Goal: Task Accomplishment & Management: Use online tool/utility

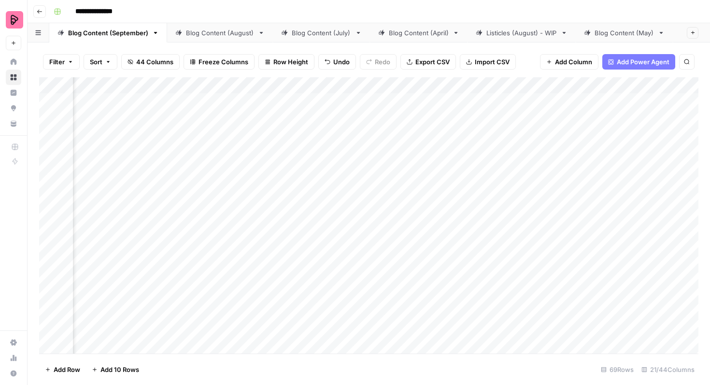
scroll to position [0, 682]
click at [525, 65] on div "Filter Sort 44 Columns Freeze Columns Row Height Undo Redo Export CSV Import CS…" at bounding box center [368, 61] width 659 height 31
click at [525, 64] on div "Filter Sort 44 Columns Freeze Columns Row Height Undo Redo Export CSV Import CS…" at bounding box center [368, 61] width 659 height 31
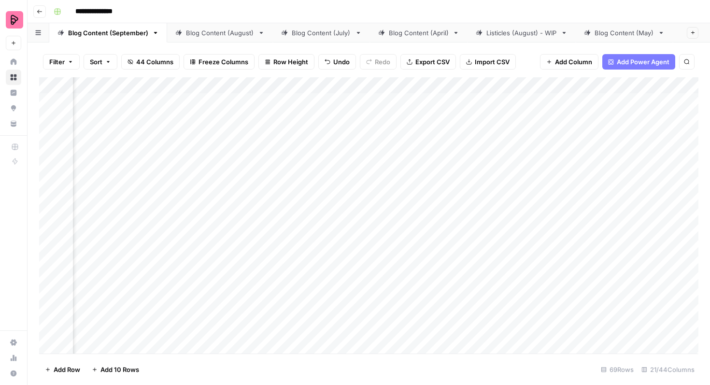
click at [523, 61] on div "Filter Sort 44 Columns Freeze Columns Row Height Undo Redo Export CSV Import CS…" at bounding box center [368, 61] width 659 height 31
click at [431, 199] on div "Add Column" at bounding box center [368, 215] width 659 height 276
click at [263, 204] on div "Add Column" at bounding box center [368, 215] width 659 height 276
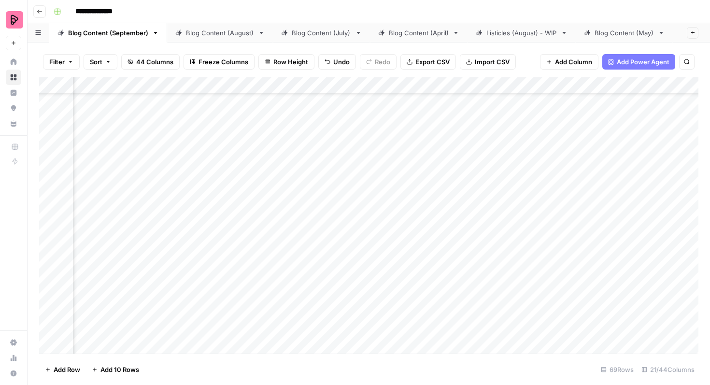
click at [441, 204] on div "Add Column" at bounding box center [368, 215] width 659 height 276
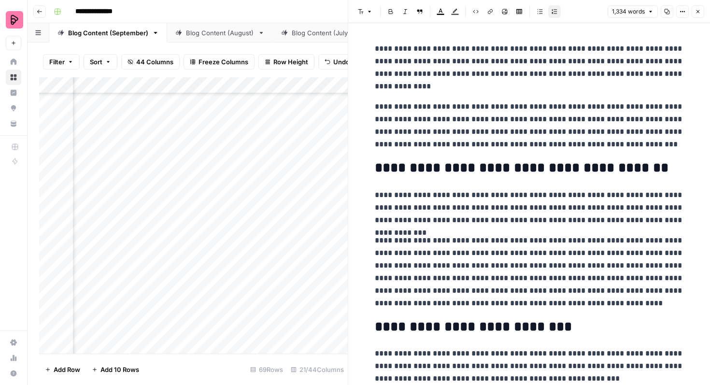
click at [692, 13] on button "Close" at bounding box center [697, 11] width 13 height 13
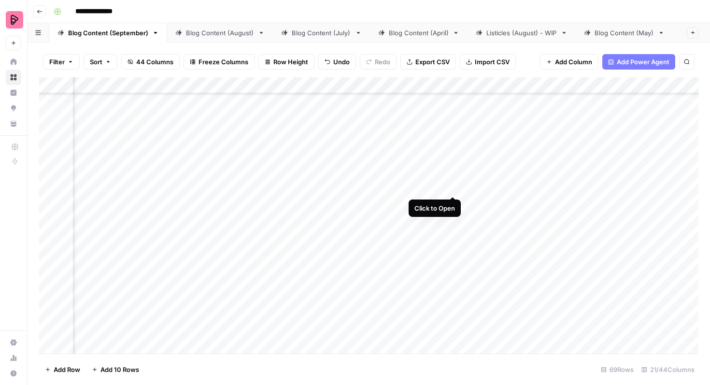
click at [454, 174] on div "Add Column" at bounding box center [368, 215] width 659 height 276
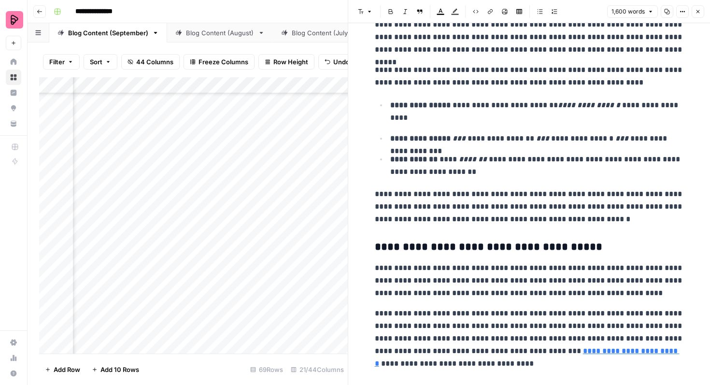
scroll to position [440, 0]
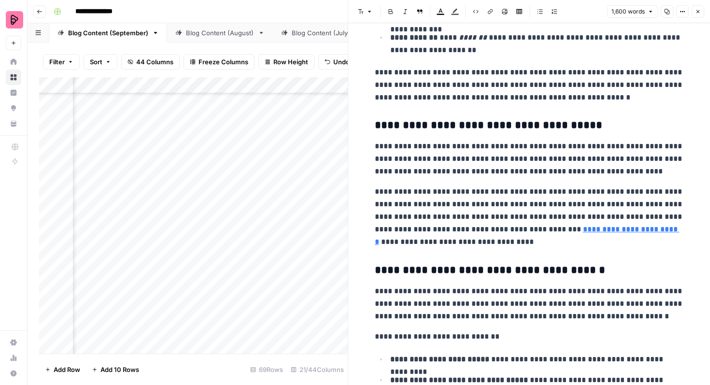
click at [694, 7] on button "Close" at bounding box center [697, 11] width 13 height 13
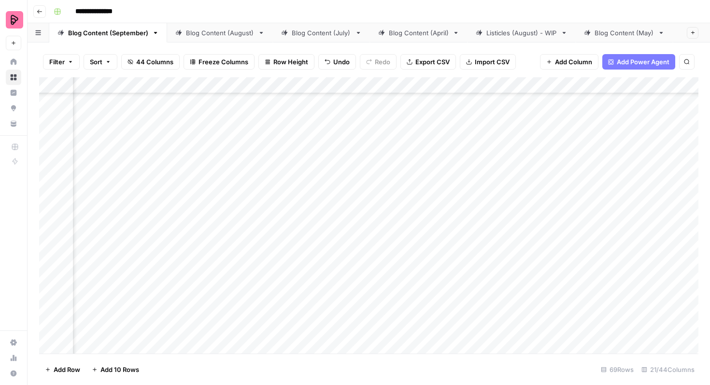
click at [453, 154] on div "Add Column" at bounding box center [368, 215] width 659 height 276
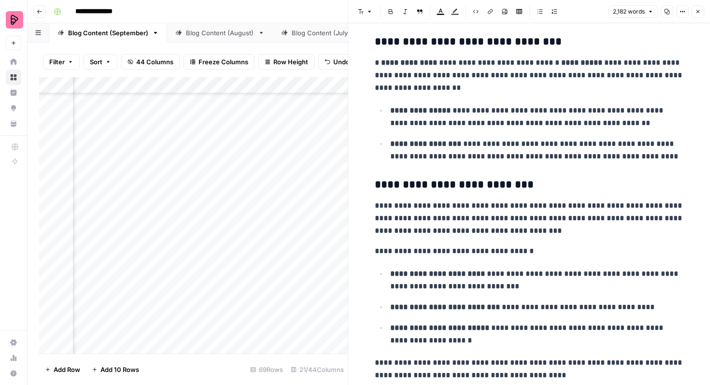
scroll to position [908, 0]
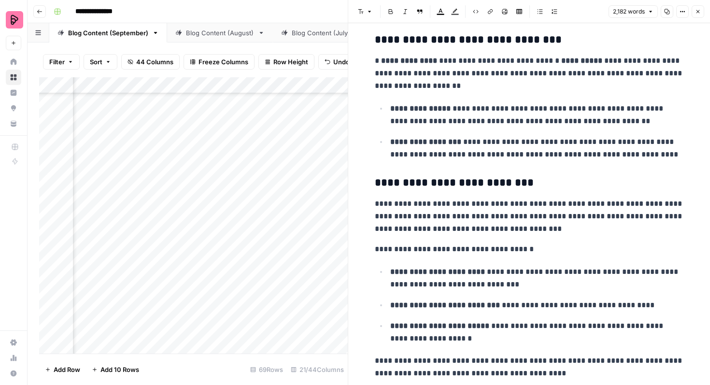
click at [697, 17] on button "Close" at bounding box center [697, 11] width 13 height 13
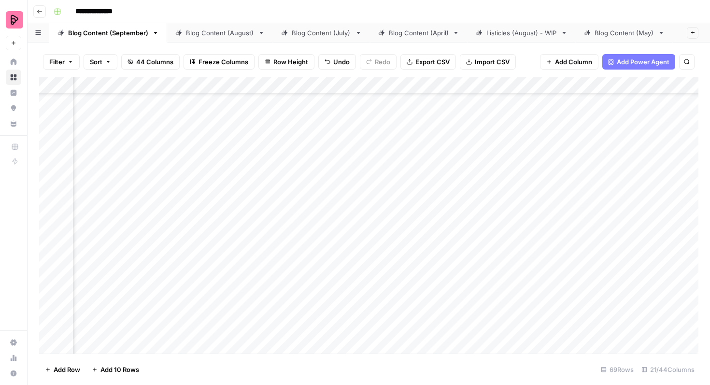
scroll to position [689, 604]
click at [439, 216] on div "Add Column" at bounding box center [368, 215] width 659 height 276
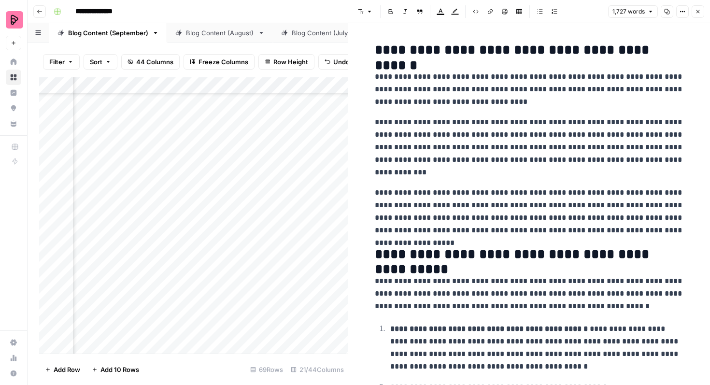
click at [475, 178] on p "**********" at bounding box center [529, 147] width 309 height 63
click at [693, 15] on button "Close" at bounding box center [697, 11] width 13 height 13
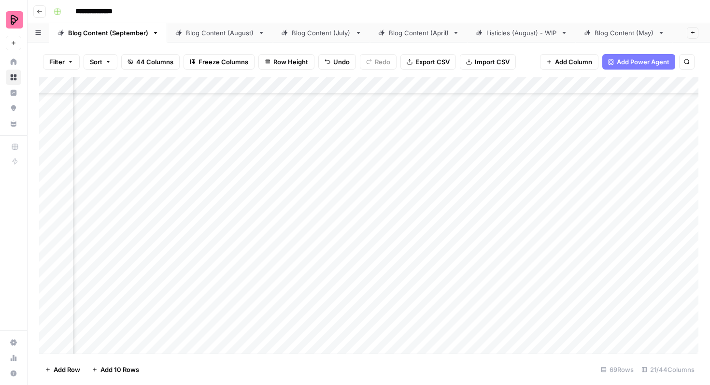
scroll to position [1488, 471]
